Goal: Task Accomplishment & Management: Manage account settings

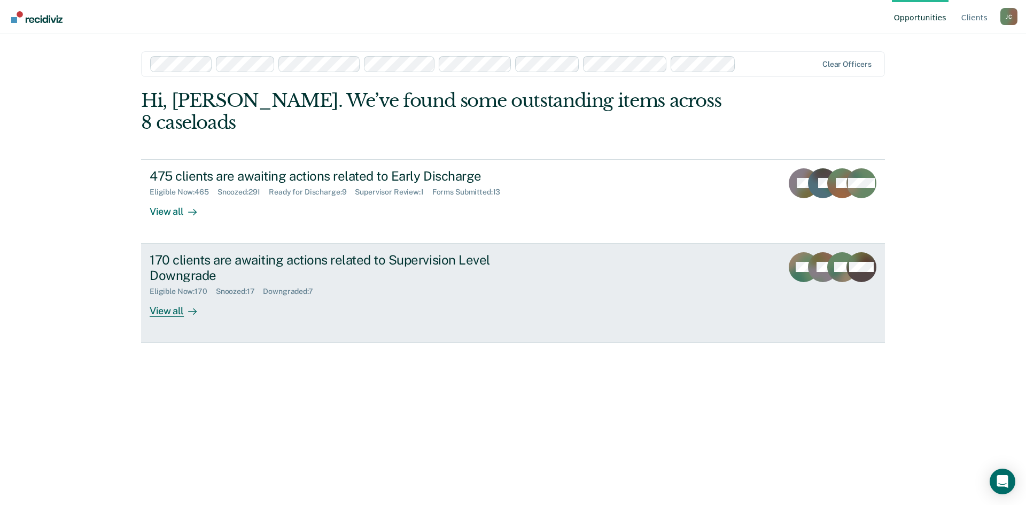
click at [333, 252] on div "170 clients are awaiting actions related to Supervision Level Downgrade" at bounding box center [337, 267] width 375 height 31
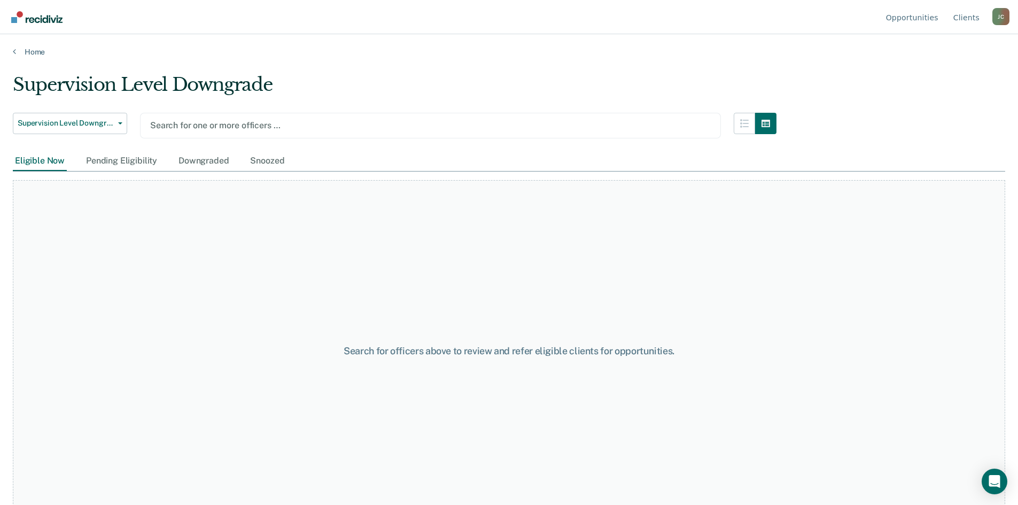
click at [286, 128] on div at bounding box center [430, 125] width 561 height 12
click at [273, 127] on div at bounding box center [430, 125] width 561 height 12
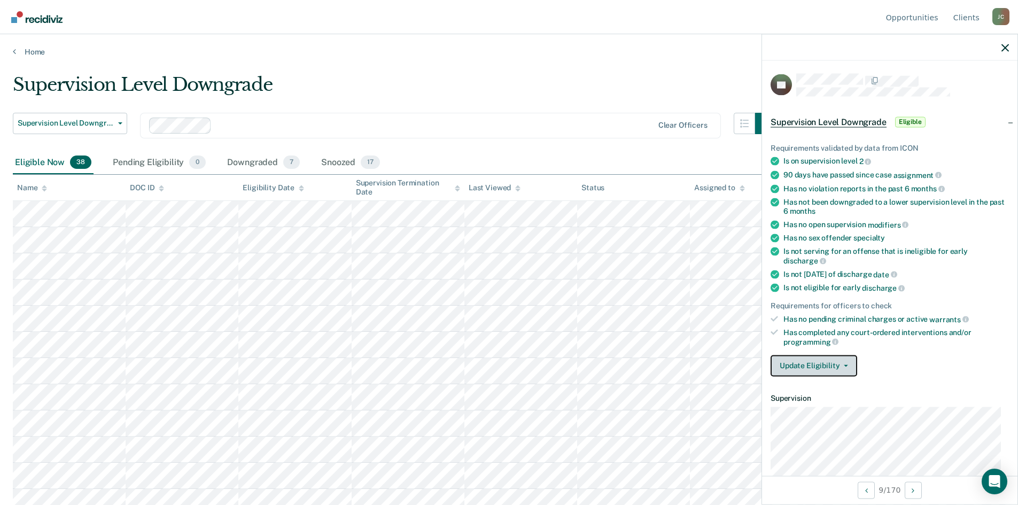
click at [821, 367] on button "Update Eligibility" at bounding box center [814, 365] width 87 height 21
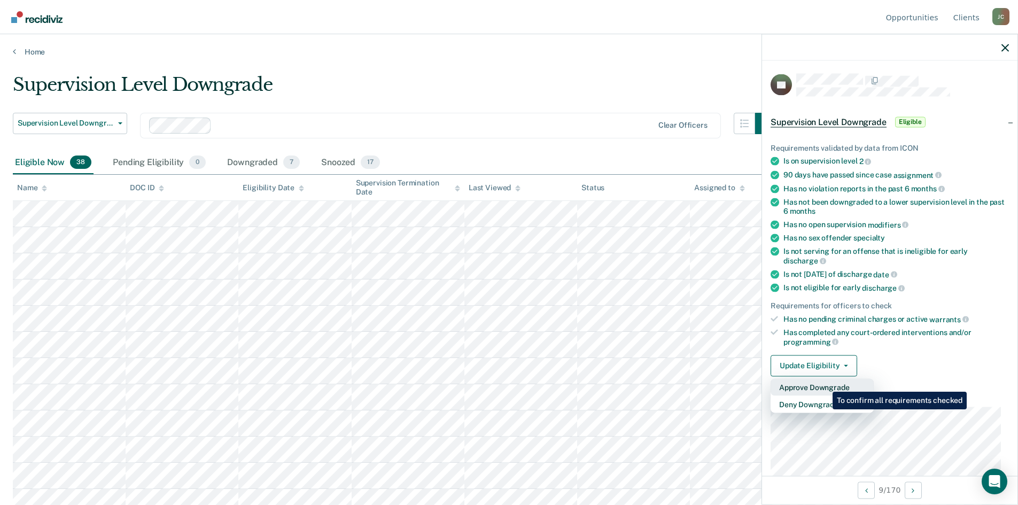
click at [825, 384] on button "Approve Downgrade" at bounding box center [822, 386] width 103 height 17
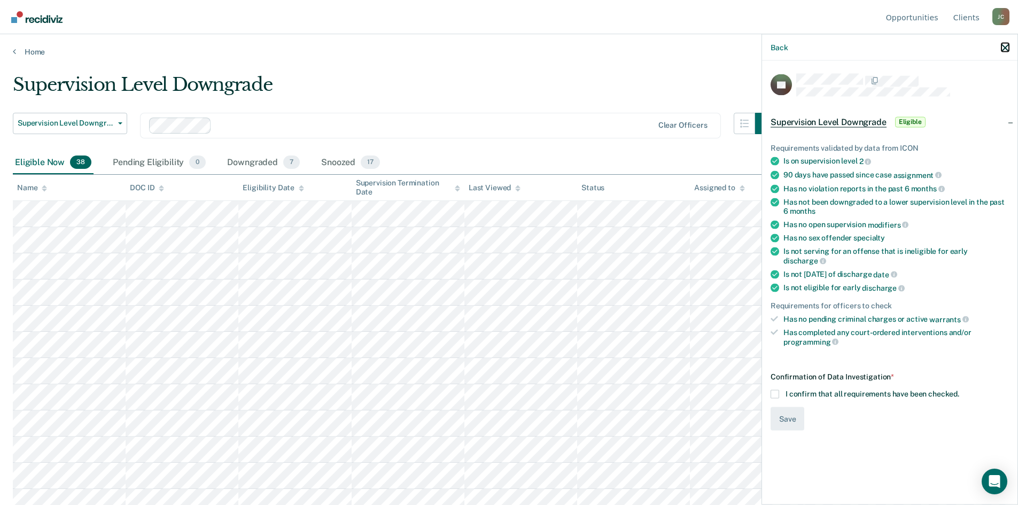
click at [1004, 49] on icon "button" at bounding box center [1004, 47] width 7 height 7
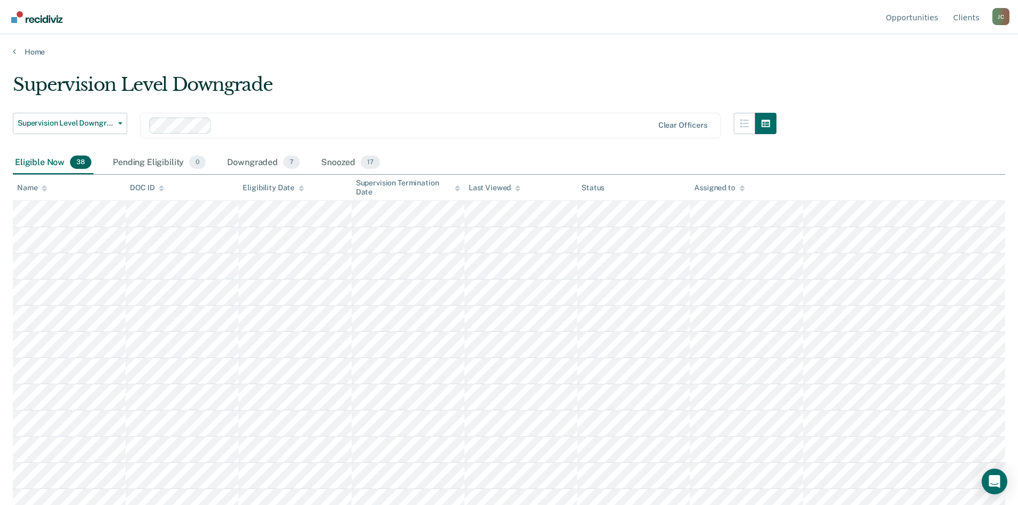
click at [413, 46] on div "Home" at bounding box center [509, 45] width 1018 height 22
click at [250, 164] on div "Downgraded 7" at bounding box center [263, 163] width 77 height 24
